Goal: Check status: Check status

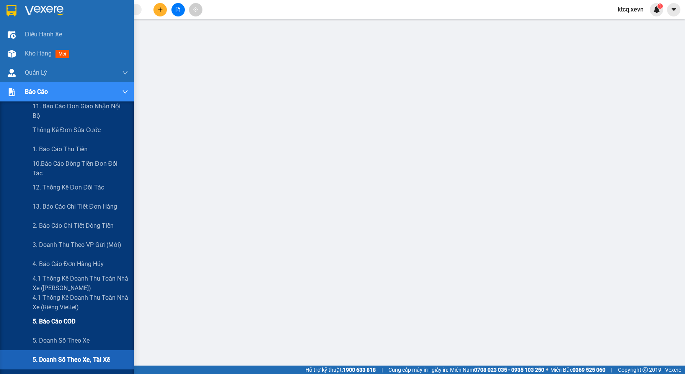
click at [73, 322] on span "5. Báo cáo COD" at bounding box center [54, 322] width 43 height 10
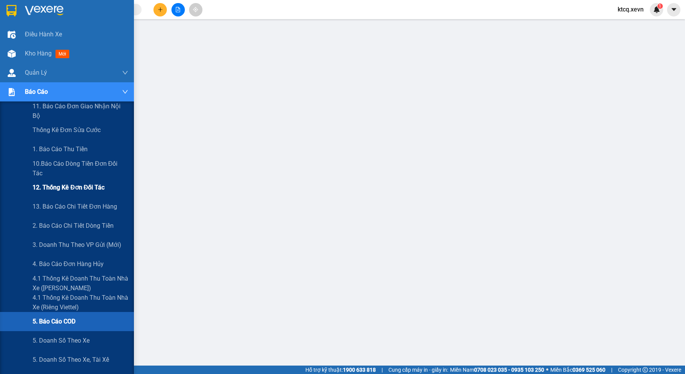
click at [52, 190] on span "12. Thống kê đơn đối tác" at bounding box center [69, 188] width 72 height 10
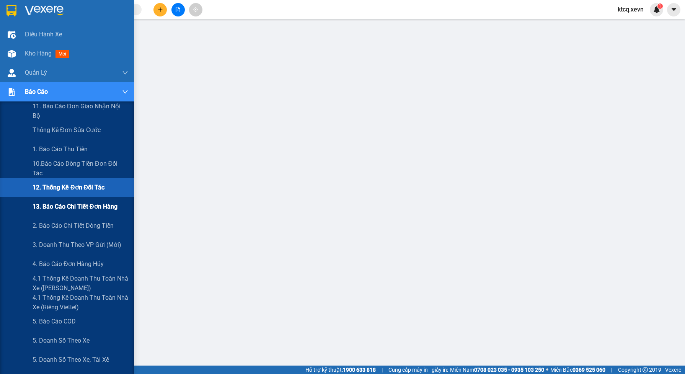
click at [59, 212] on div "13. Báo cáo chi tiết đơn hàng" at bounding box center [81, 206] width 96 height 19
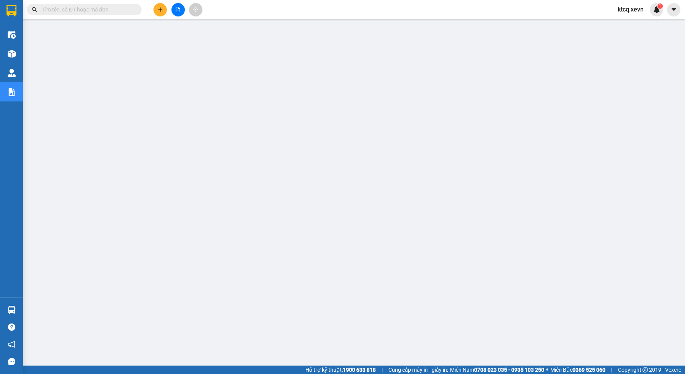
click at [108, 8] on input "text" at bounding box center [87, 9] width 90 height 8
paste input "VPTT0703250088"
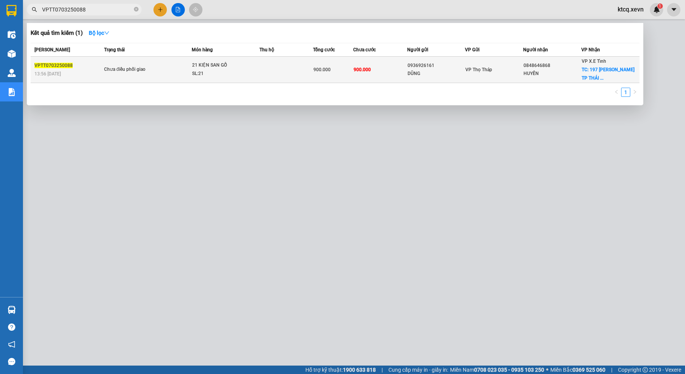
type input "VPTT0703250088"
click at [203, 66] on div "21 KIỆN SAN GỖ" at bounding box center [220, 65] width 57 height 8
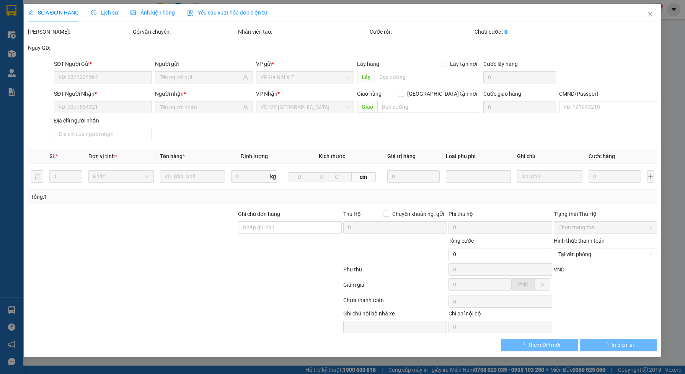
type input "0936926161"
type input "DŨNG"
type input "0848646868"
type input "HUYỀN"
checkbox input "true"
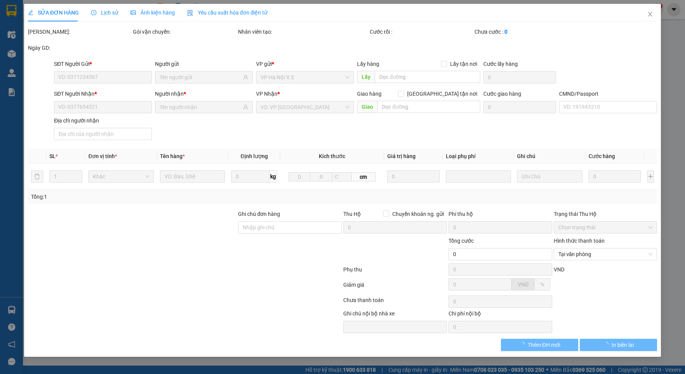
type input "197 [PERSON_NAME] [GEOGRAPHIC_DATA]"
type input "150.000"
type input "900.000"
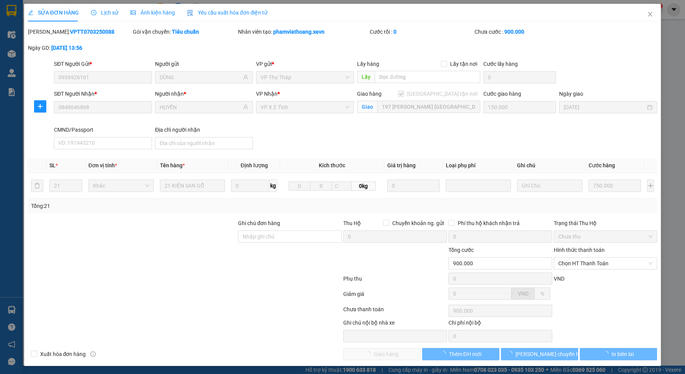
click at [106, 11] on span "Lịch sử" at bounding box center [104, 13] width 27 height 6
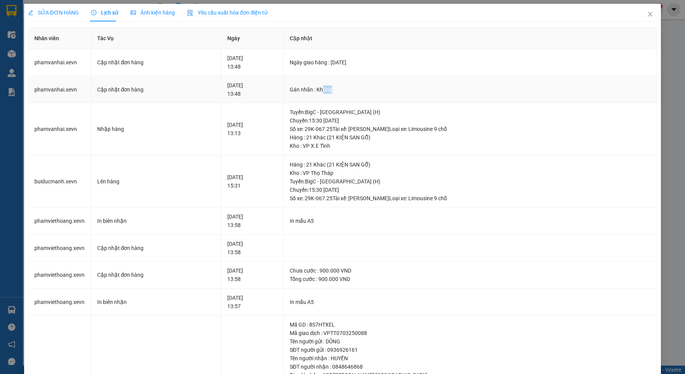
drag, startPoint x: 346, startPoint y: 91, endPoint x: 332, endPoint y: 88, distance: 14.5
click at [332, 88] on div "Gán nhãn : Không" at bounding box center [470, 89] width 361 height 8
drag, startPoint x: 332, startPoint y: 88, endPoint x: 351, endPoint y: 120, distance: 37.5
click at [351, 120] on div "Tuyến : BigC - [GEOGRAPHIC_DATA] (H) [GEOGRAPHIC_DATA]: 15:30 [DATE] Số xe: 29K…" at bounding box center [470, 120] width 361 height 25
click at [647, 14] on icon "close" at bounding box center [650, 14] width 6 height 6
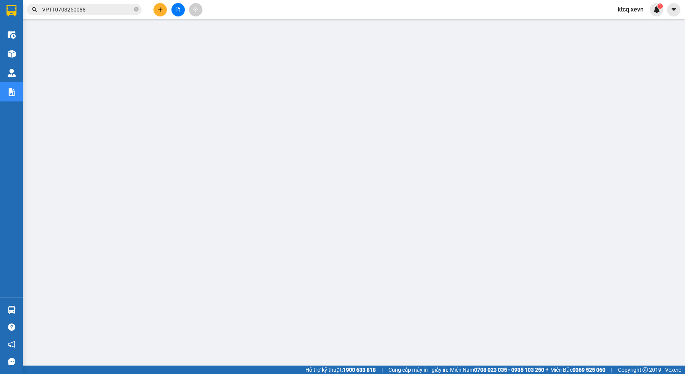
click at [87, 8] on input "VPTT0703250088" at bounding box center [87, 9] width 90 height 8
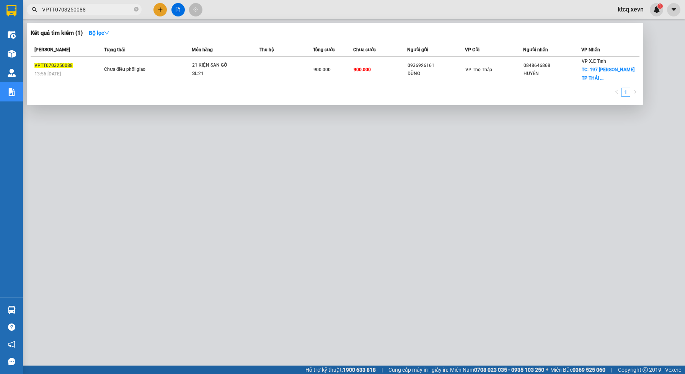
click at [358, 132] on div at bounding box center [342, 187] width 685 height 374
drag, startPoint x: 89, startPoint y: 9, endPoint x: 62, endPoint y: 14, distance: 27.6
click at [18, 11] on section "Kết quả tìm kiếm ( 1 ) Bộ lọc [PERSON_NAME] thái Món hàng Thu hộ Tổng cước Chưa…" at bounding box center [342, 187] width 685 height 374
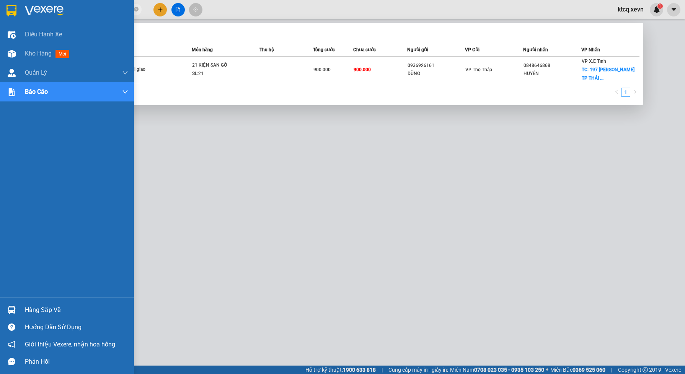
paste input "NĐ1403250159"
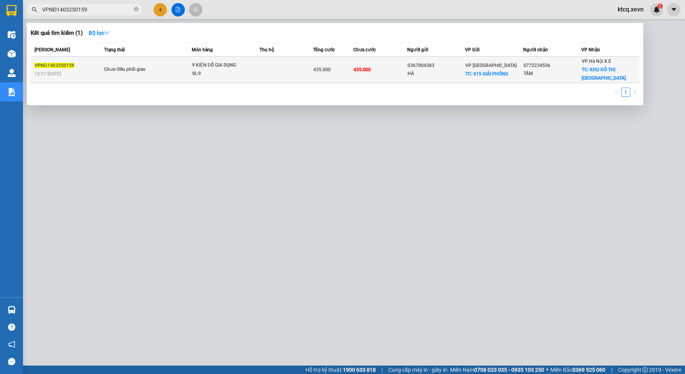
type input "VPNĐ1403250159"
click at [336, 67] on div "435.000" at bounding box center [333, 69] width 39 height 8
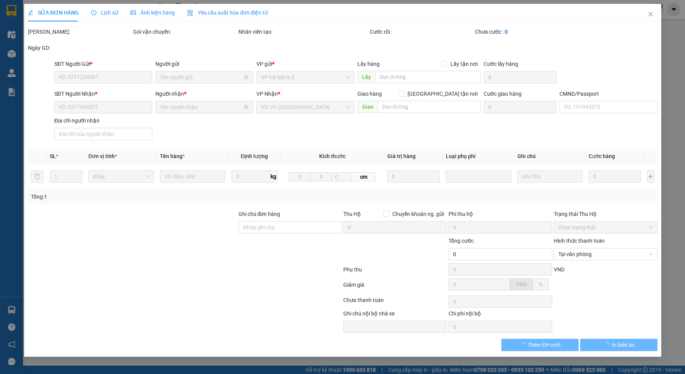
type input "0367004383"
type input "HÀ"
checkbox input "true"
type input "615 GIẢI PHÓNG"
type input "0772234556"
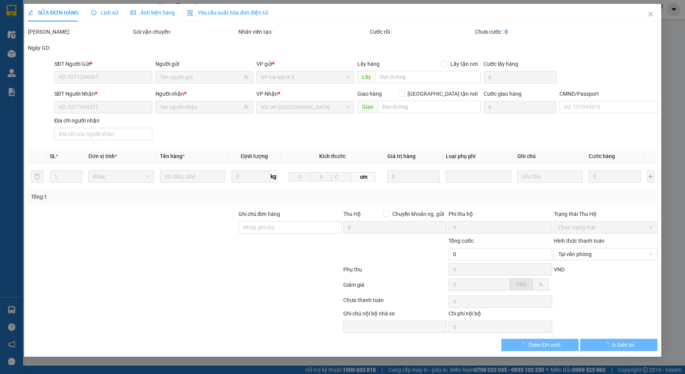
type input "TÂM"
checkbox input "true"
type input "KHU ĐÔ THỊ LINH ĐÀM"
type input "75.000"
type input "1"
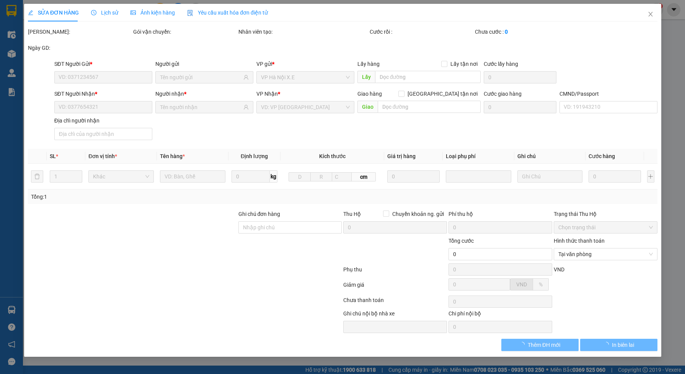
type input "435.000"
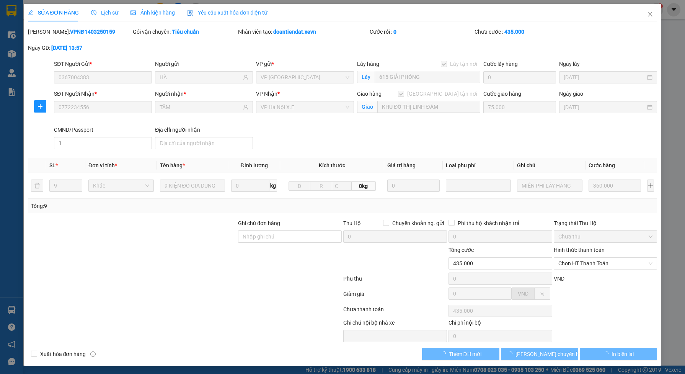
click at [101, 11] on span "Lịch sử" at bounding box center [104, 13] width 27 height 6
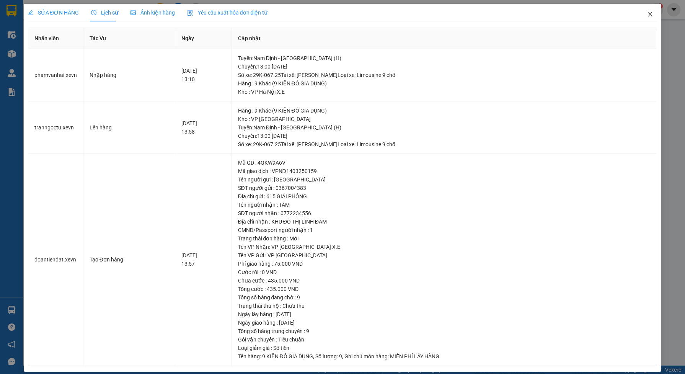
click at [647, 14] on icon "close" at bounding box center [650, 14] width 6 height 6
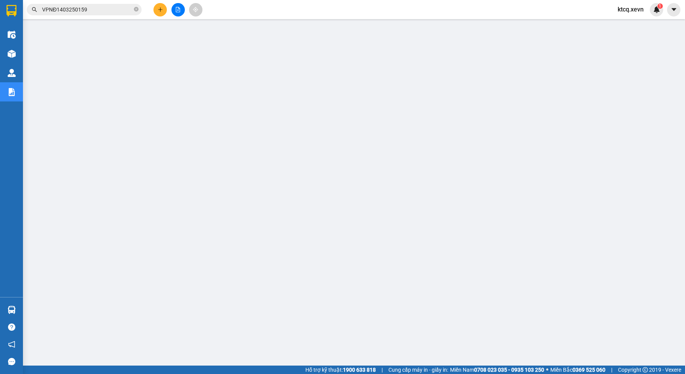
click at [100, 10] on input "VPNĐ1403250159" at bounding box center [87, 9] width 90 height 8
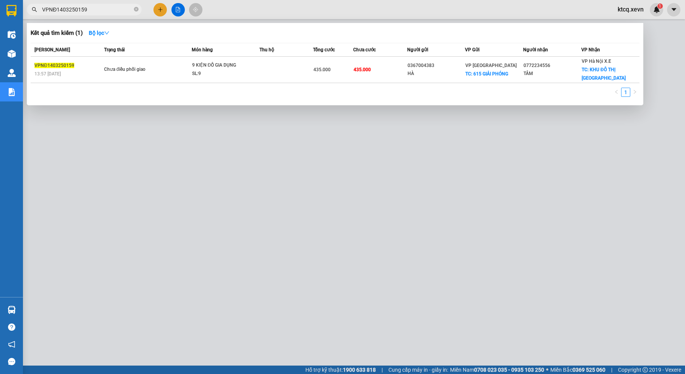
click at [87, 11] on input "VPNĐ1403250159" at bounding box center [87, 9] width 90 height 8
paste input "T1703250001"
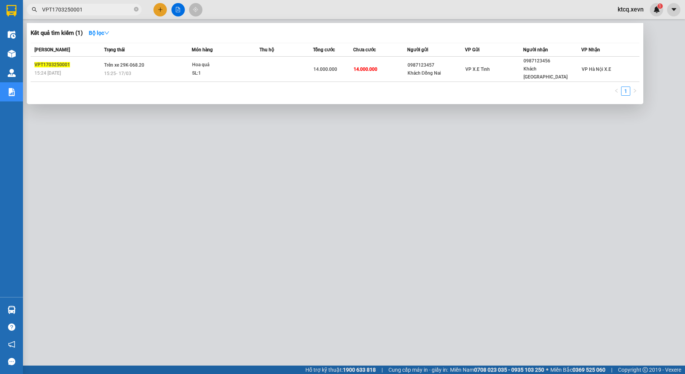
click at [95, 10] on input "VPT1703250001" at bounding box center [87, 9] width 90 height 8
paste input "BC2003250036"
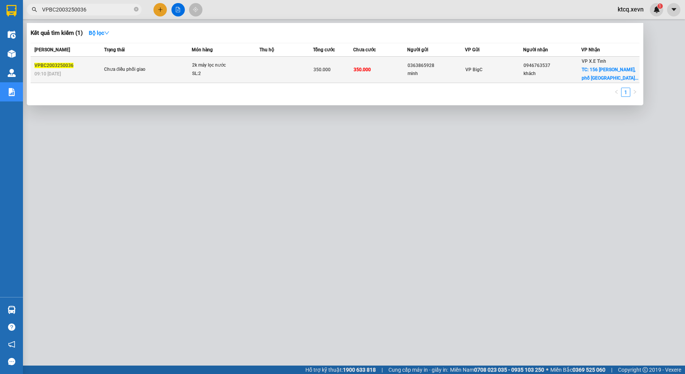
type input "VPBC2003250036"
click at [372, 72] on td "350.000" at bounding box center [380, 70] width 54 height 26
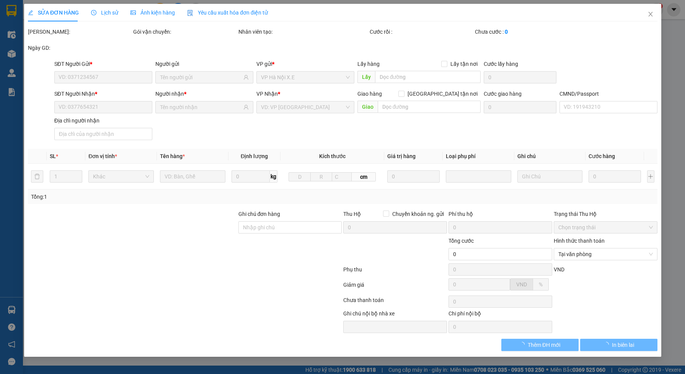
type input "0363865928"
type input "minh"
type input "0946763537"
type input "khách"
checkbox input "true"
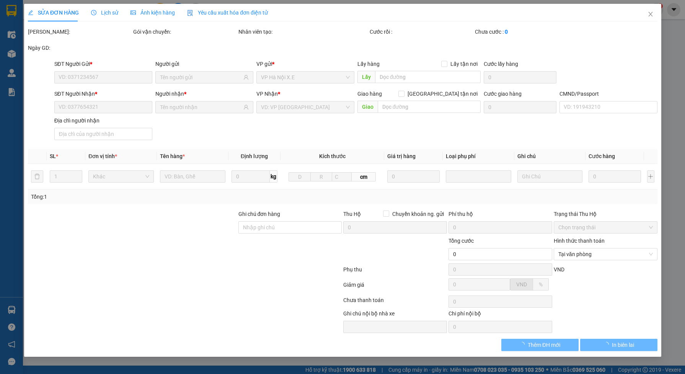
type input "156 [PERSON_NAME], [GEOGRAPHIC_DATA], [GEOGRAPHIC_DATA], [GEOGRAPHIC_DATA]"
type input "150.000"
type input "350.000"
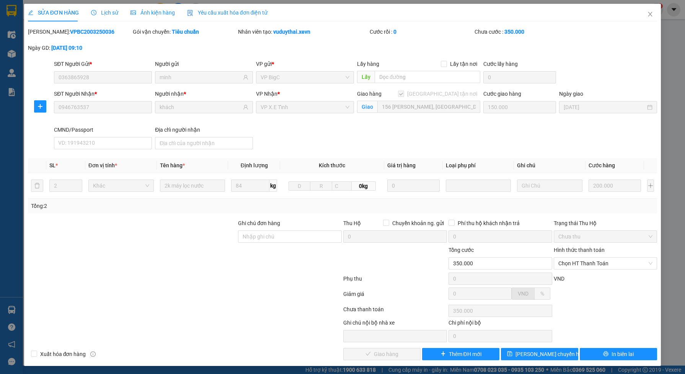
click at [108, 13] on span "Lịch sử" at bounding box center [104, 13] width 27 height 6
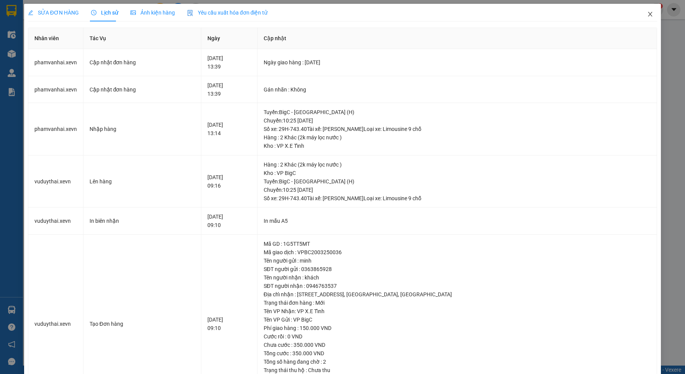
drag, startPoint x: 644, startPoint y: 13, endPoint x: 641, endPoint y: 16, distance: 4.6
click at [647, 13] on icon "close" at bounding box center [650, 14] width 6 height 6
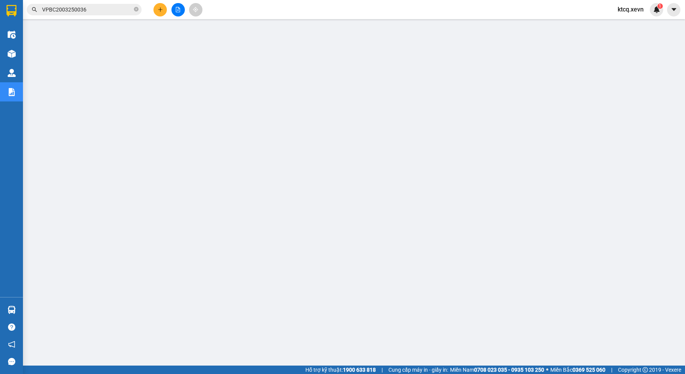
click at [96, 8] on input "VPBC2003250036" at bounding box center [87, 9] width 90 height 8
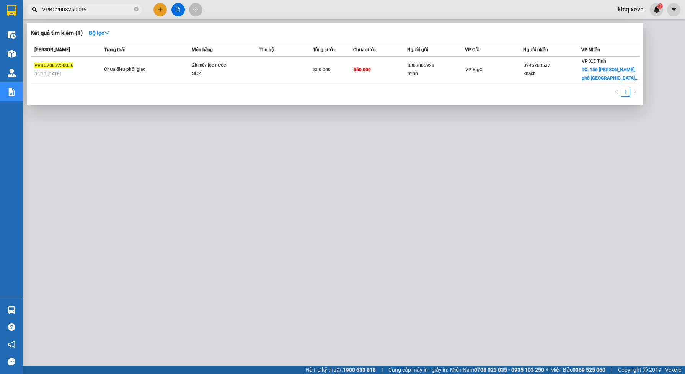
click at [98, 10] on input "VPBC2003250036" at bounding box center [87, 9] width 90 height 8
paste input "VT200325000"
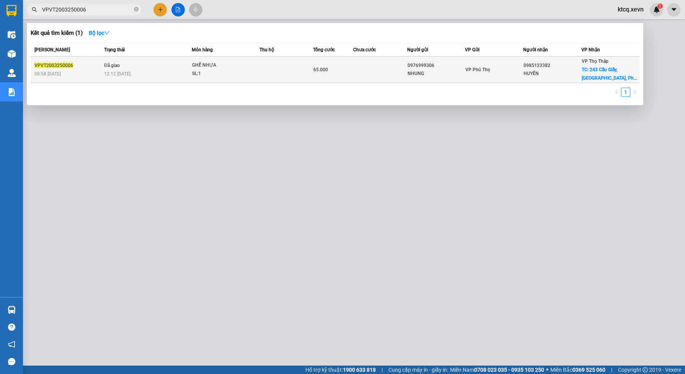
type input "VPVT2003250006"
click at [154, 76] on div "12:12 [DATE]" at bounding box center [147, 74] width 87 height 8
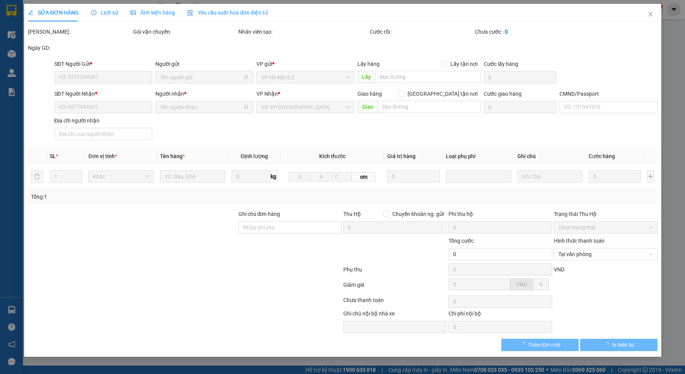
type input "0976999306"
type input "NHUNG"
type input "0985123382"
type input "HUYỀN"
checkbox input "true"
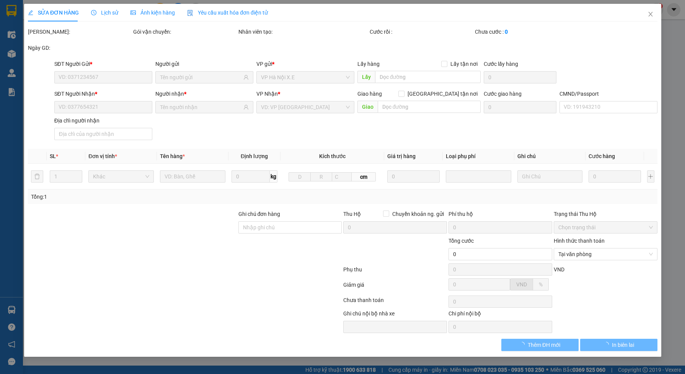
type input "243 Cầu Giấy, [GEOGRAPHIC_DATA], Phường Dịch Vọng, [GEOGRAPHIC_DATA], [GEOGRAPH…"
type input "40.000"
type input "1"
type input "65.000"
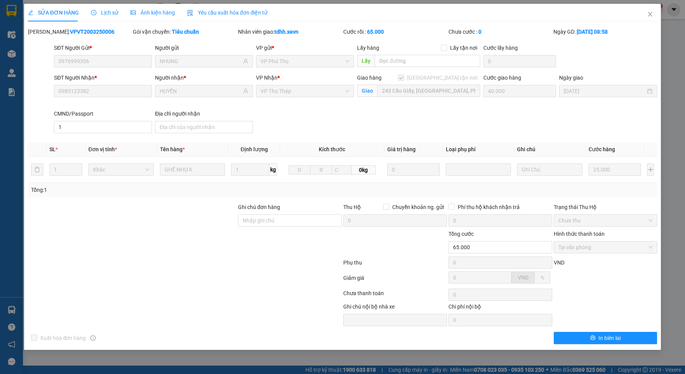
click at [99, 12] on span "Lịch sử" at bounding box center [104, 13] width 27 height 6
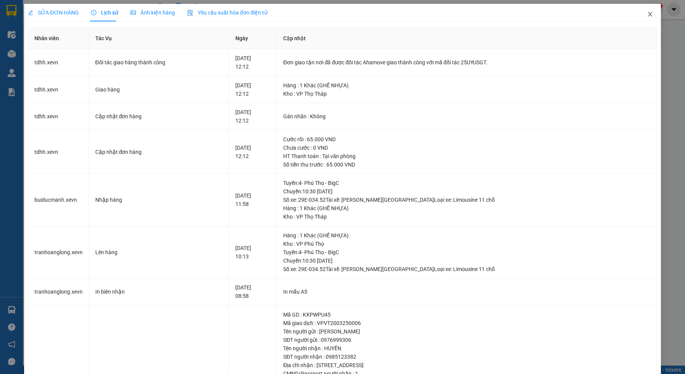
click at [647, 13] on icon "close" at bounding box center [650, 14] width 6 height 6
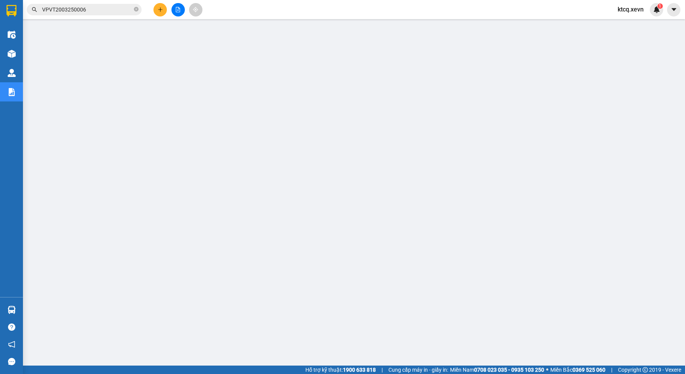
click at [102, 10] on input "VPVT2003250006" at bounding box center [87, 9] width 90 height 8
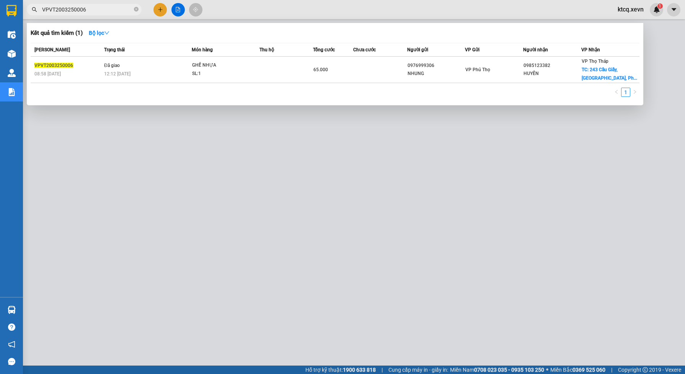
click at [102, 10] on input "VPVT2003250006" at bounding box center [87, 9] width 90 height 8
paste input "TB2003250035"
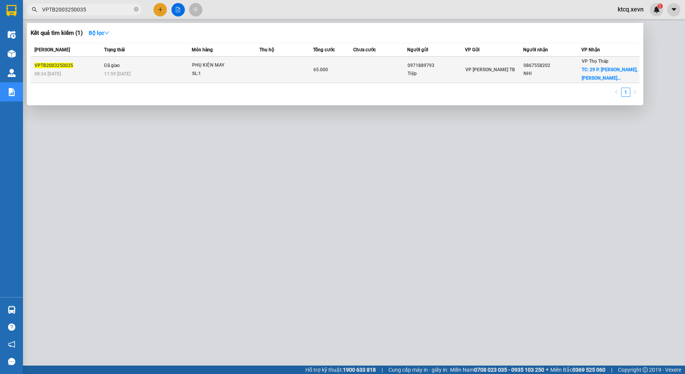
type input "VPTB2003250035"
click at [173, 74] on div "11:59 [DATE]" at bounding box center [147, 74] width 87 height 8
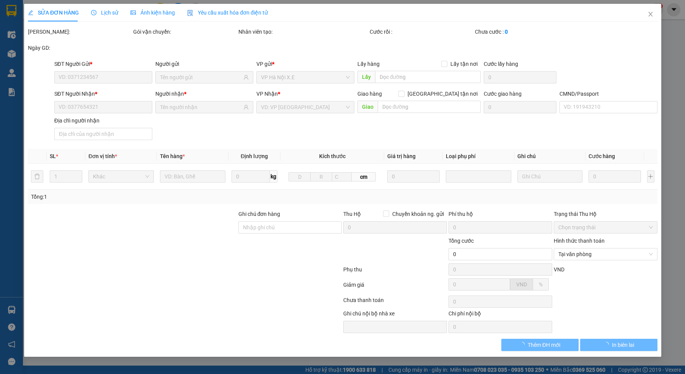
type input "0971889793"
type input "Tiệp"
type input "0867558202"
type input "NHI"
checkbox input "true"
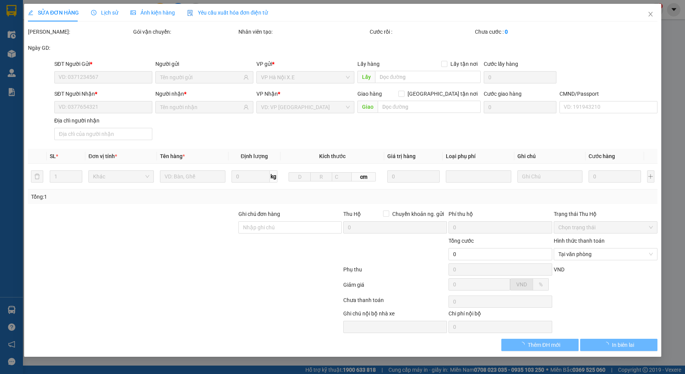
type input "29 P. [PERSON_NAME], [PERSON_NAME], Ba Đình, [GEOGRAPHIC_DATA] 100000, [GEOGRAP…"
type input "40.000"
type input "MAI"
type input "65.000"
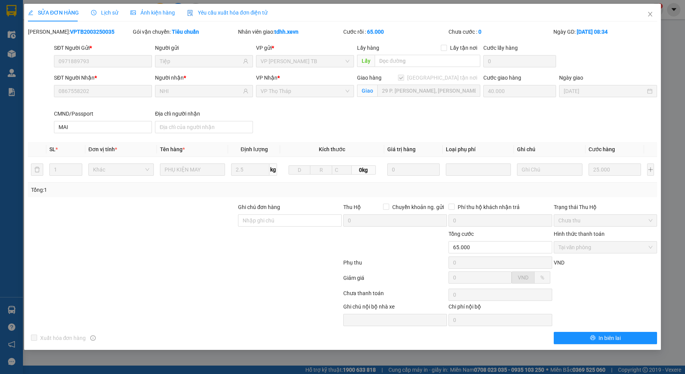
click at [106, 11] on span "Lịch sử" at bounding box center [104, 13] width 27 height 6
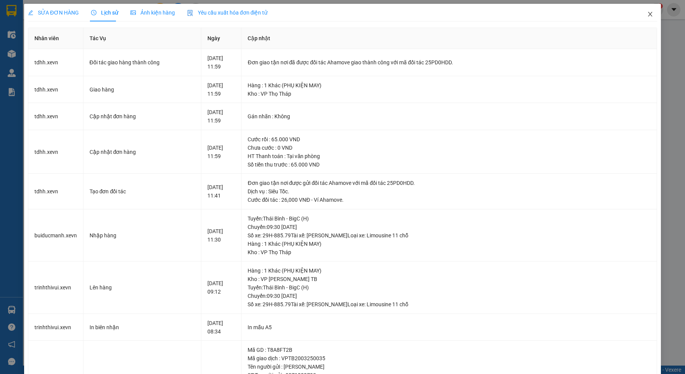
click at [647, 13] on icon "close" at bounding box center [650, 14] width 6 height 6
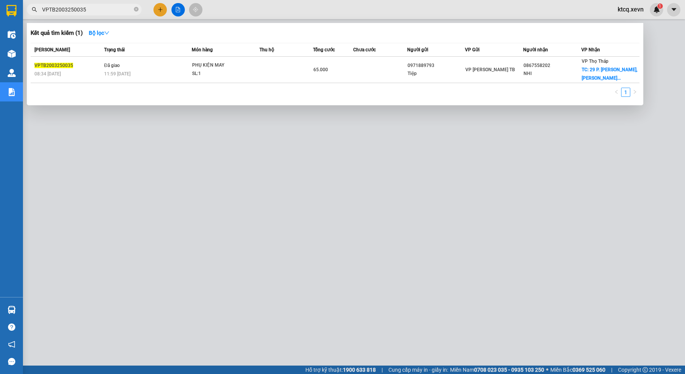
click at [87, 5] on input "VPTB2003250035" at bounding box center [87, 9] width 90 height 8
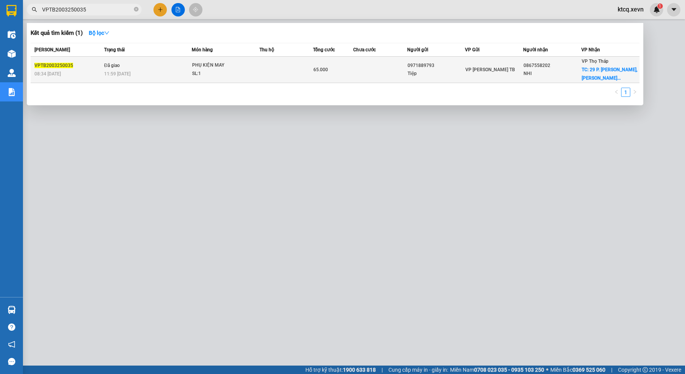
click at [258, 71] on span "PHỤ KIỆN MAY SL: 1" at bounding box center [225, 69] width 67 height 16
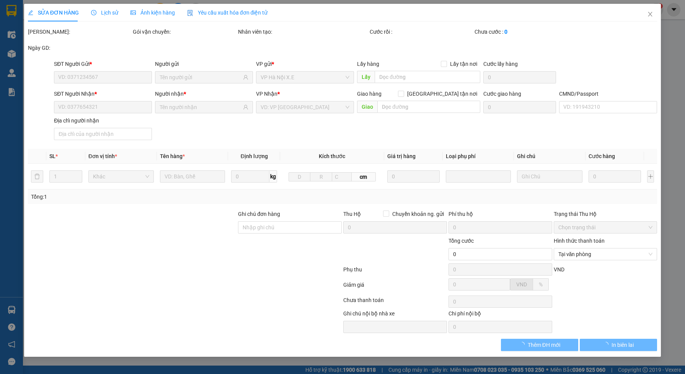
type input "0971889793"
type input "Tiệp"
type input "0867558202"
type input "NHI"
checkbox input "true"
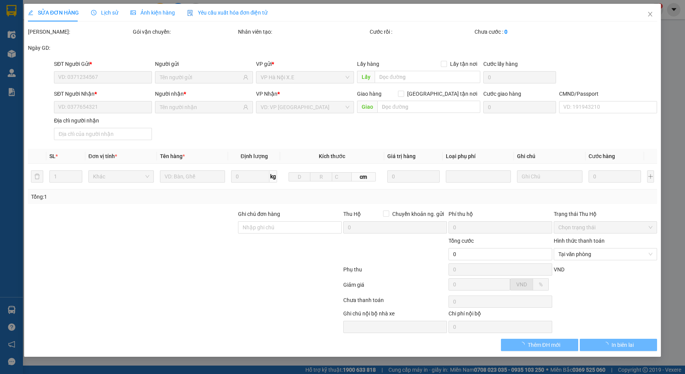
type input "29 P. [PERSON_NAME], [PERSON_NAME], Ba Đình, [GEOGRAPHIC_DATA] 100000, [GEOGRAP…"
type input "40.000"
type input "MAI"
type input "65.000"
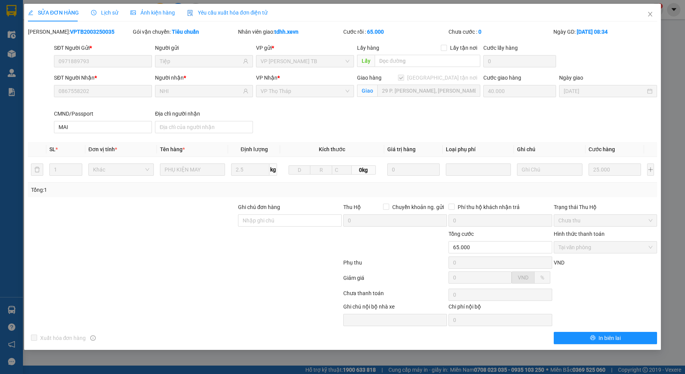
click at [107, 14] on span "Lịch sử" at bounding box center [104, 13] width 27 height 6
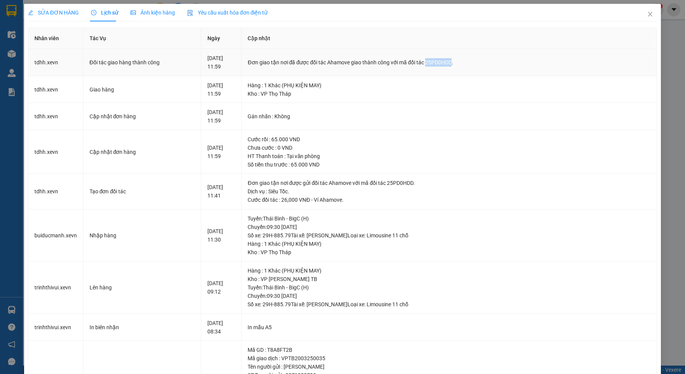
drag, startPoint x: 472, startPoint y: 63, endPoint x: 498, endPoint y: 64, distance: 26.0
click at [498, 64] on div "Đơn giao tận nơi đã được đối tác Ahamove giao thành công với mã đối tác 25PD0HD…" at bounding box center [449, 62] width 403 height 8
copy div "25PD0HDD"
click at [389, 200] on div "Cước đối tác : 26,000 VNĐ - Ví Ahamove." at bounding box center [449, 200] width 403 height 8
click at [641, 10] on span "Close" at bounding box center [650, 14] width 21 height 21
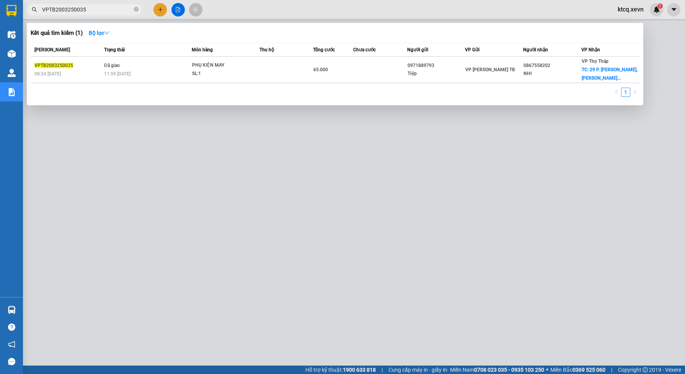
click at [97, 10] on input "VPTB2003250035" at bounding box center [87, 9] width 90 height 8
paste input "2403250004"
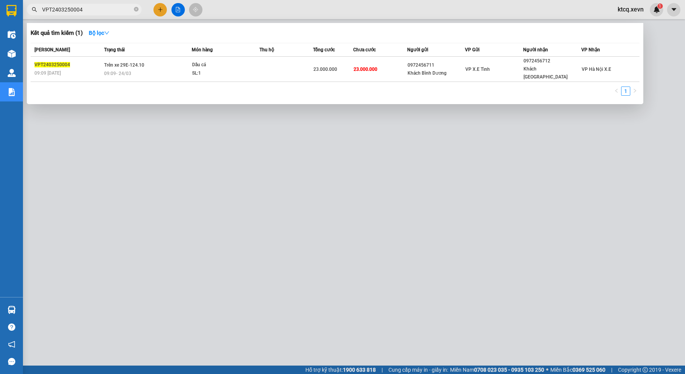
click at [93, 12] on input "VPT2403250004" at bounding box center [87, 9] width 90 height 8
paste input "HNXE2503250001"
type input "HNXE2503250001"
click at [134, 10] on icon "close-circle" at bounding box center [136, 9] width 5 height 5
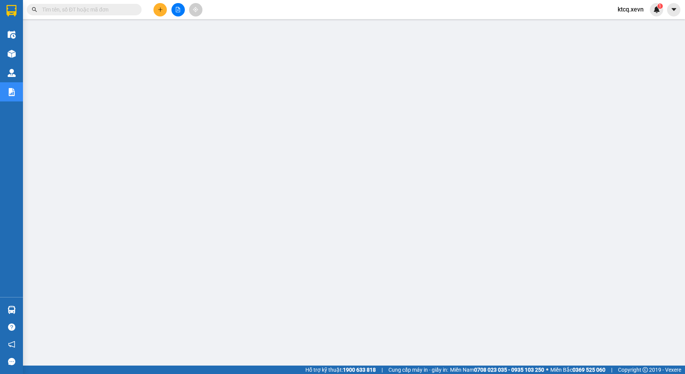
click at [79, 11] on input "text" at bounding box center [87, 9] width 90 height 8
paste input "VPNĐ0204250141"
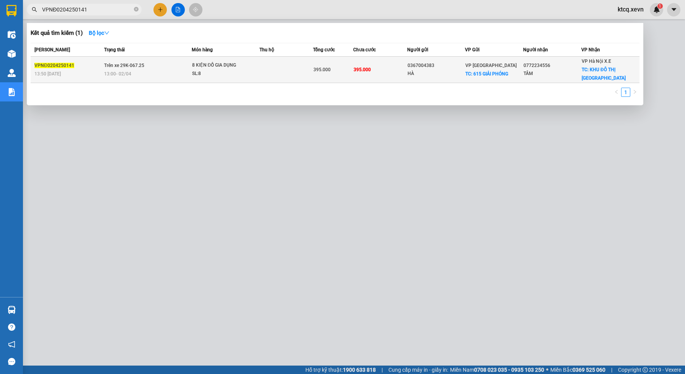
type input "VPNĐ0204250141"
click at [232, 64] on div "8 KIỆN ĐỒ GIA DỤNG" at bounding box center [220, 65] width 57 height 8
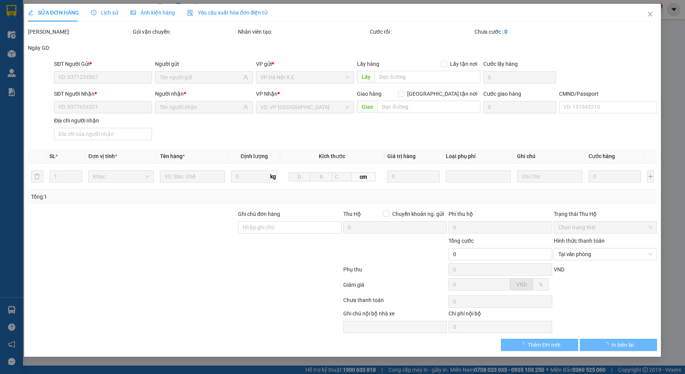
type input "0367004383"
type input "HÀ"
checkbox input "true"
type input "615 GIẢI PHÓNG"
type input "0772234556"
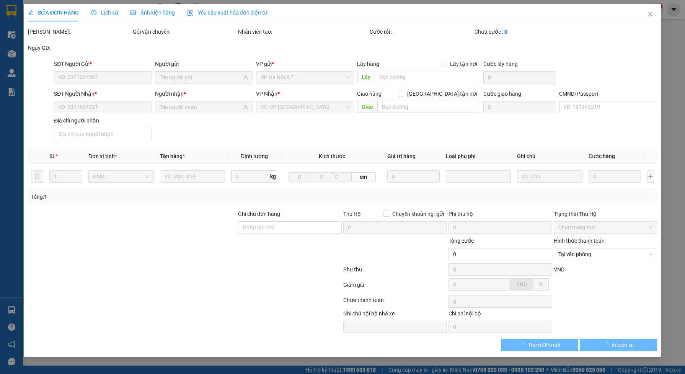
type input "TÂM"
checkbox input "true"
type input "KHU ĐÔ THỊ LINH ĐÀM"
type input "75.000"
type input "1"
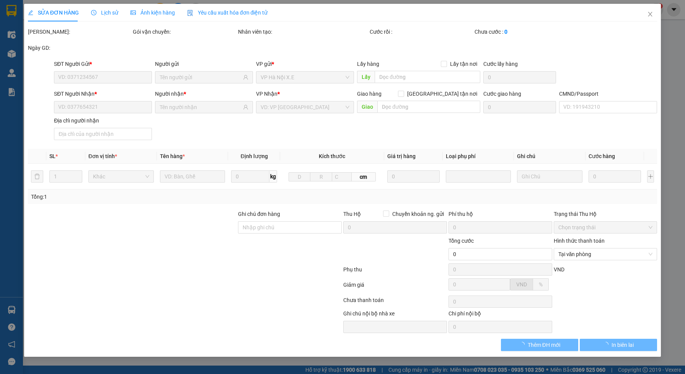
type input "395.000"
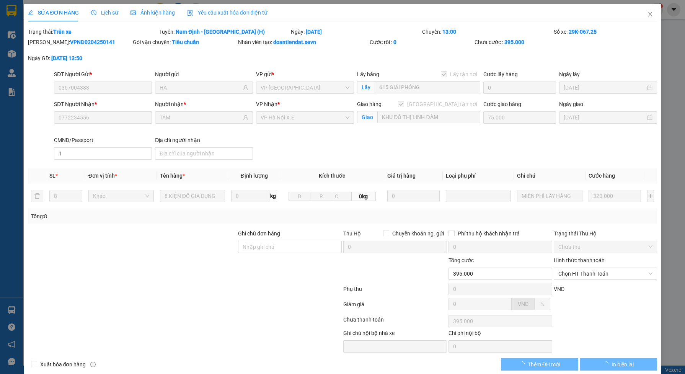
click at [99, 10] on span "Lịch sử" at bounding box center [104, 13] width 27 height 6
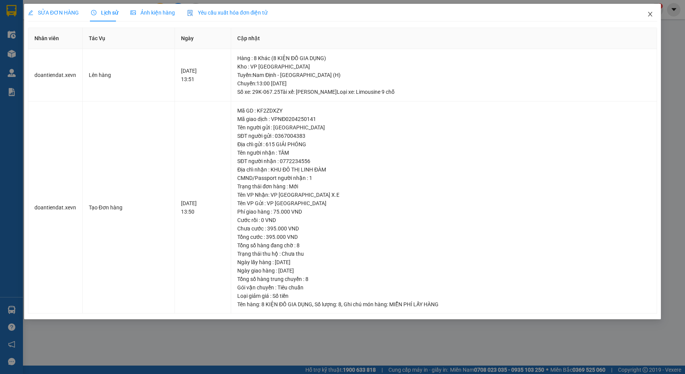
click at [650, 12] on icon "close" at bounding box center [650, 14] width 6 height 6
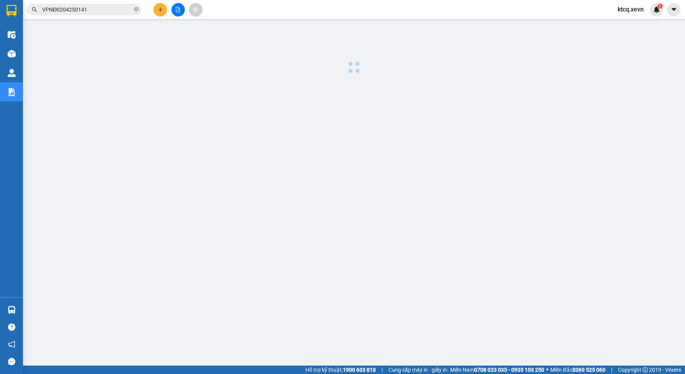
click at [98, 9] on input "VPNĐ0204250141" at bounding box center [87, 9] width 90 height 8
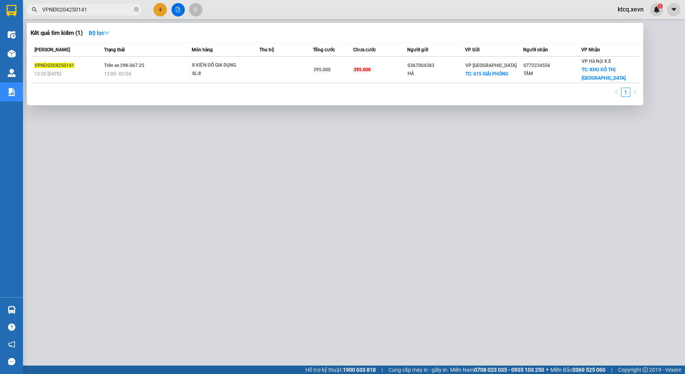
click at [98, 9] on input "VPNĐ0204250141" at bounding box center [87, 9] width 90 height 8
paste input "T0204250013"
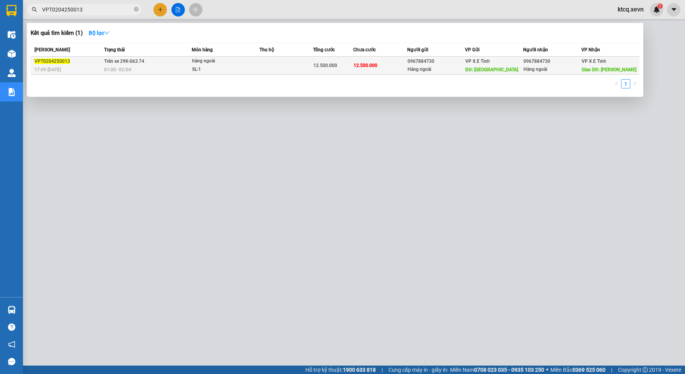
type input "VPT0204250013"
click at [357, 64] on span "12.500.000" at bounding box center [366, 65] width 24 height 5
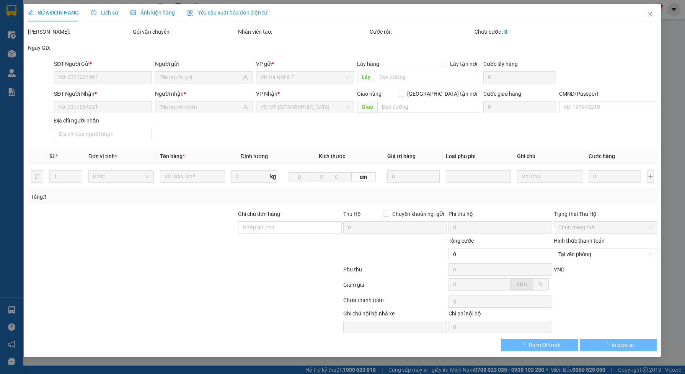
type input "0967884730"
type input "Hàng ngoài"
type input "[GEOGRAPHIC_DATA]"
type input "0967884730"
type input "Hàng ngoài"
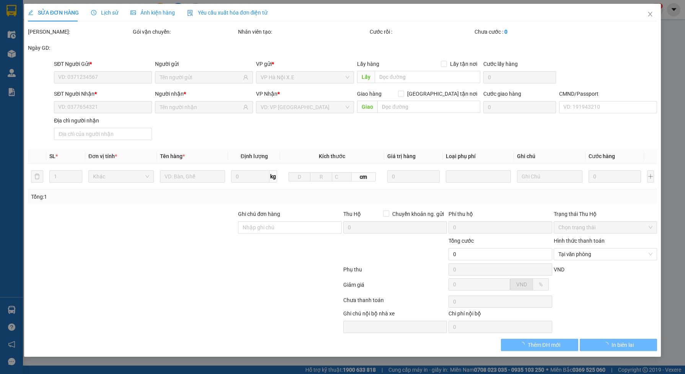
type input "Hạ Long"
type input "đơn đi [DATE]"
type input "12.500.000"
